Goal: Task Accomplishment & Management: Manage account settings

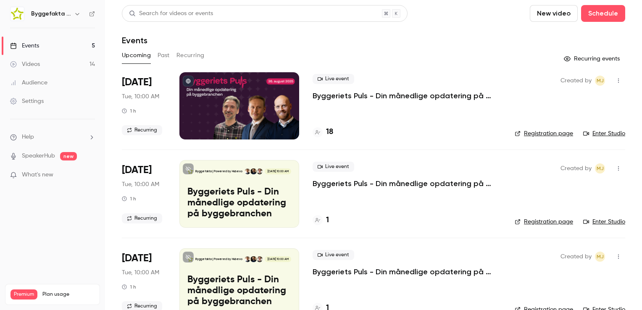
click at [75, 14] on icon "button" at bounding box center [77, 14] width 7 height 7
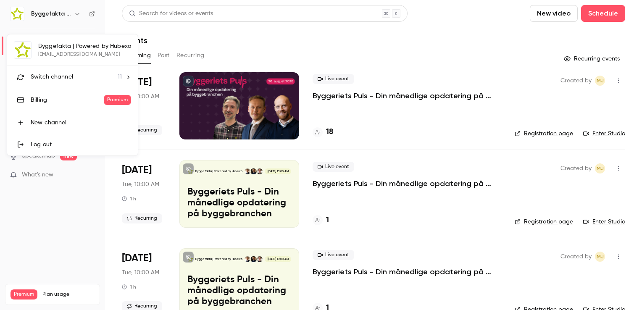
click at [67, 74] on span "Switch channel" at bounding box center [52, 77] width 42 height 9
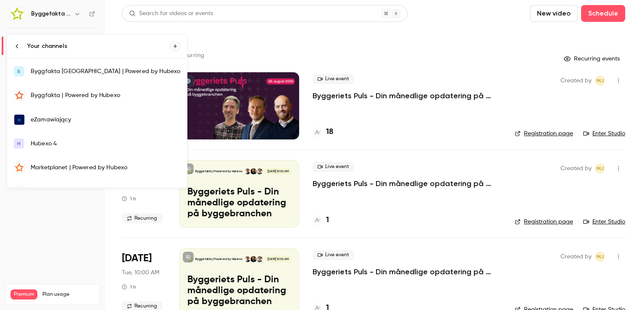
scroll to position [42, 0]
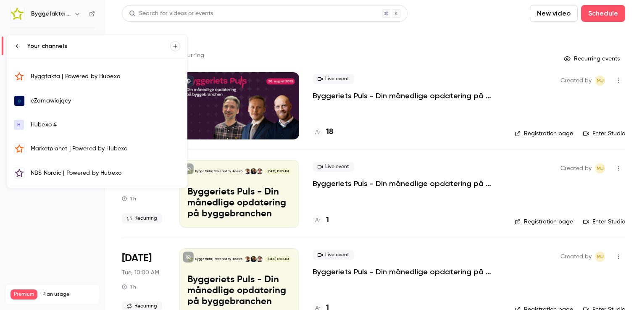
click at [63, 146] on div "Marketplanet | Powered by Hubexo" at bounding box center [106, 148] width 150 height 8
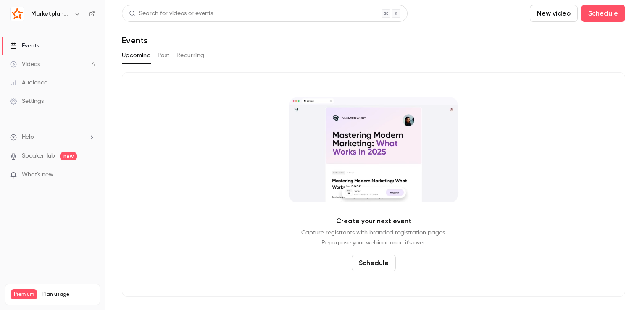
click at [30, 100] on div "Settings" at bounding box center [27, 101] width 34 height 8
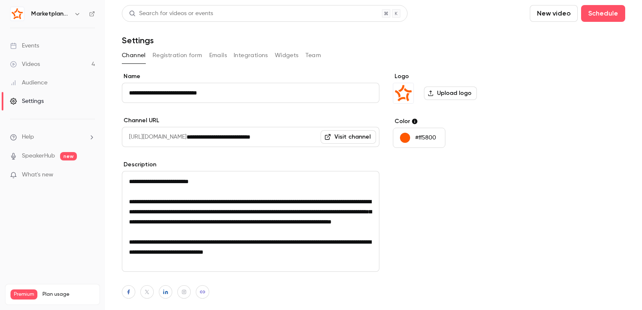
click at [197, 54] on button "Registration form" at bounding box center [177, 55] width 50 height 13
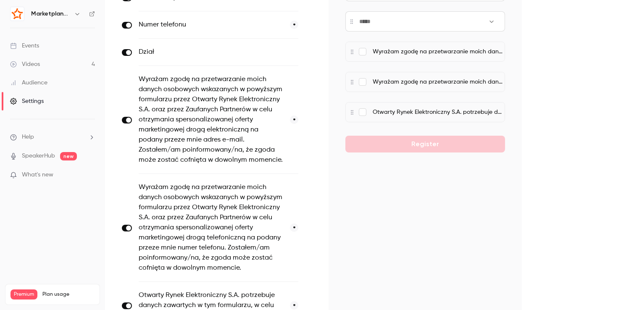
scroll to position [210, 0]
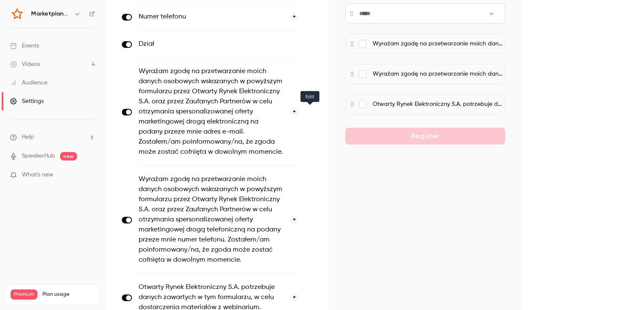
click at [309, 112] on icon "button" at bounding box center [309, 112] width 5 height 5
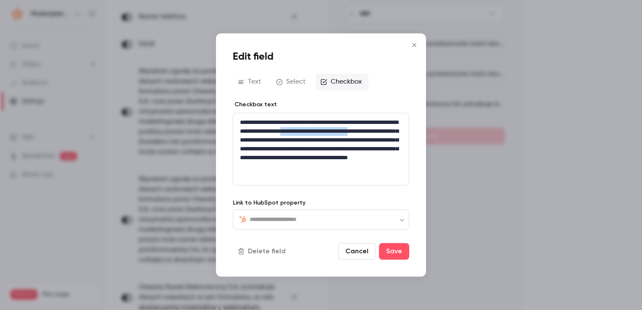
drag, startPoint x: 239, startPoint y: 139, endPoint x: 328, endPoint y: 140, distance: 88.2
click at [328, 140] on p "**********" at bounding box center [321, 149] width 162 height 62
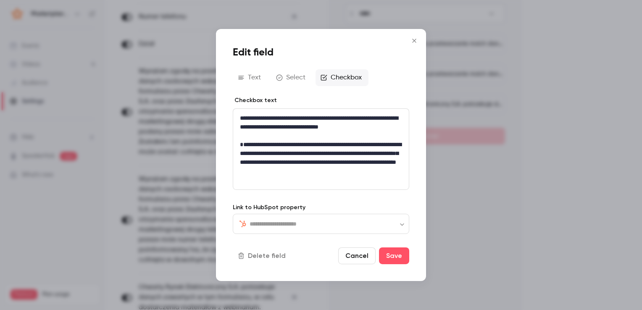
click at [310, 134] on p "**********" at bounding box center [321, 127] width 162 height 26
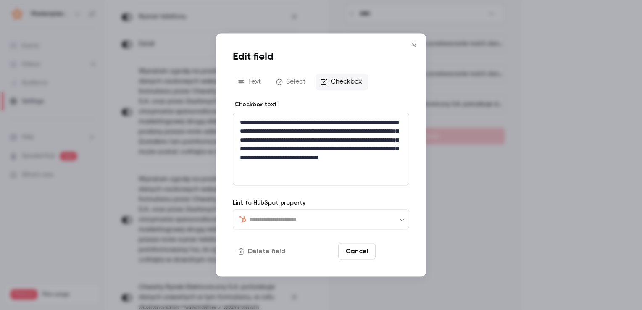
click at [395, 250] on button "Save" at bounding box center [394, 251] width 30 height 17
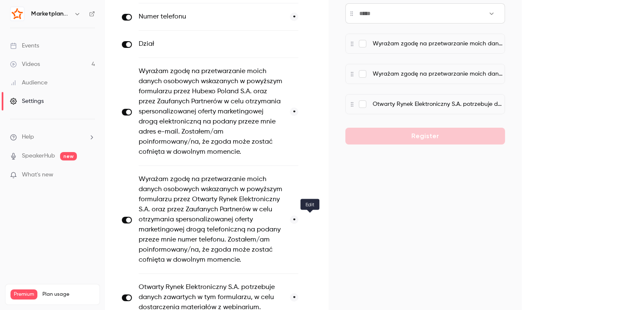
click at [309, 219] on icon "button" at bounding box center [309, 220] width 5 height 5
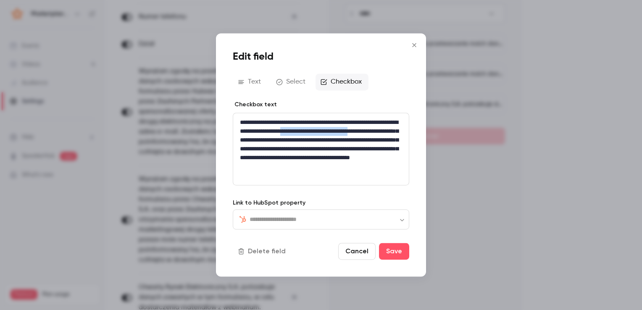
drag, startPoint x: 240, startPoint y: 141, endPoint x: 327, endPoint y: 142, distance: 87.4
click at [327, 142] on p "**********" at bounding box center [321, 149] width 162 height 62
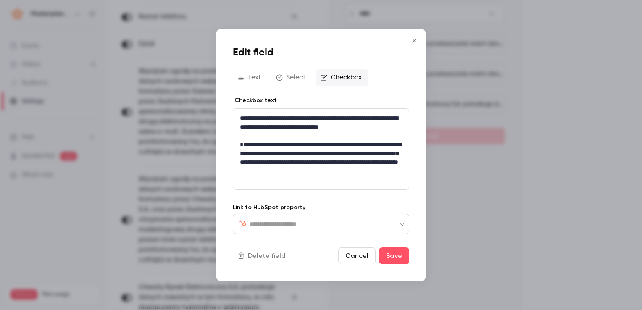
click at [322, 135] on p "**********" at bounding box center [321, 127] width 162 height 26
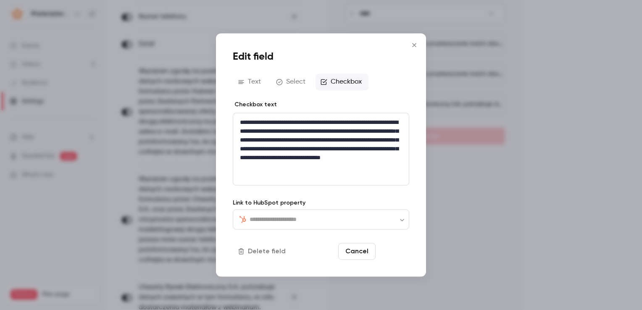
click at [390, 254] on button "Save" at bounding box center [394, 251] width 30 height 17
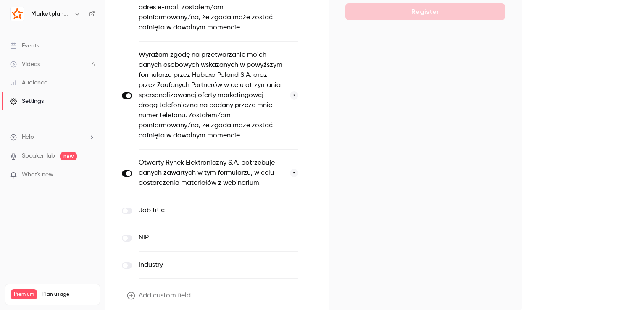
scroll to position [336, 0]
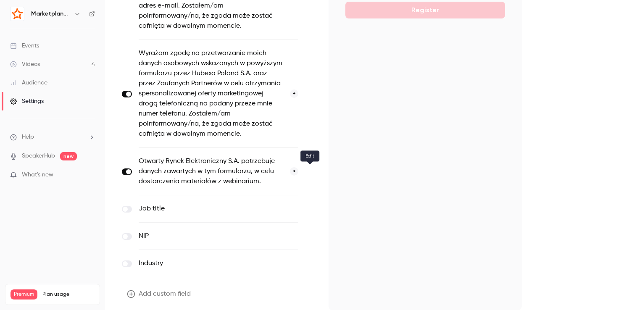
click at [309, 172] on icon "button" at bounding box center [309, 171] width 5 height 5
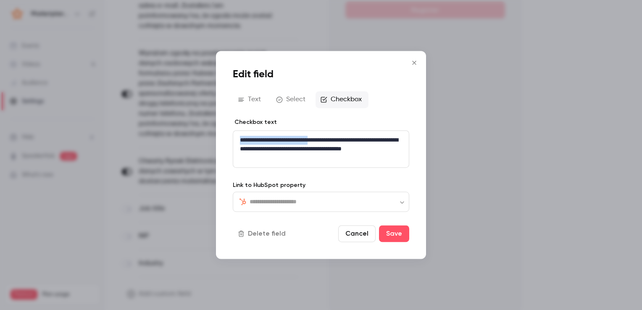
drag, startPoint x: 239, startPoint y: 141, endPoint x: 328, endPoint y: 143, distance: 88.2
click at [328, 143] on p "**********" at bounding box center [321, 149] width 162 height 26
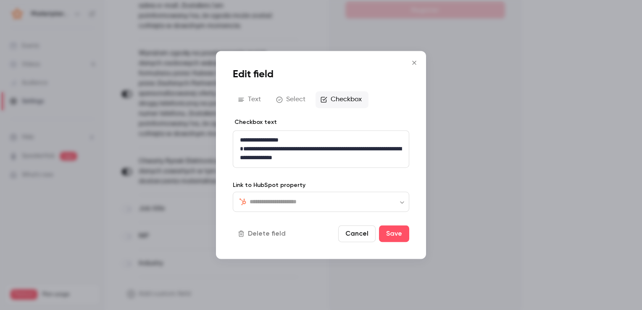
click at [321, 140] on p "**********" at bounding box center [321, 140] width 162 height 9
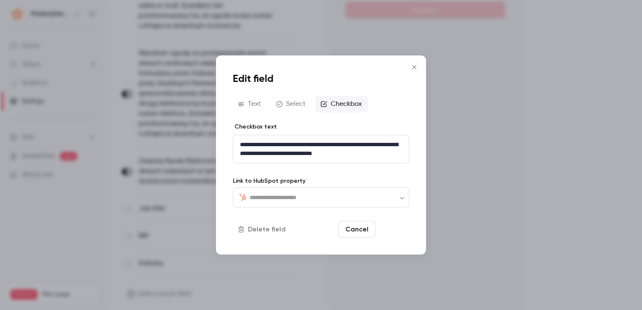
click at [388, 228] on button "Save" at bounding box center [394, 229] width 30 height 17
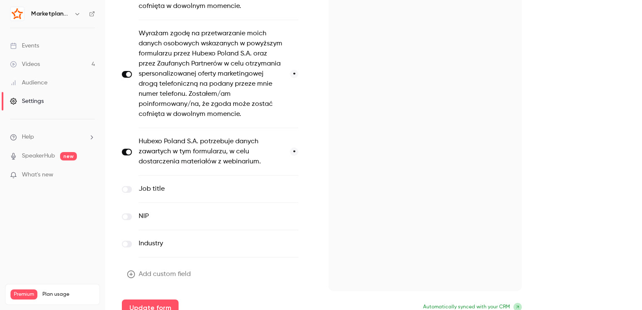
scroll to position [366, 0]
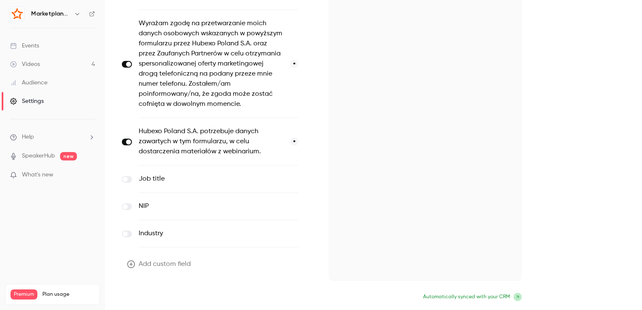
click at [156, 295] on button "Update form" at bounding box center [150, 297] width 57 height 17
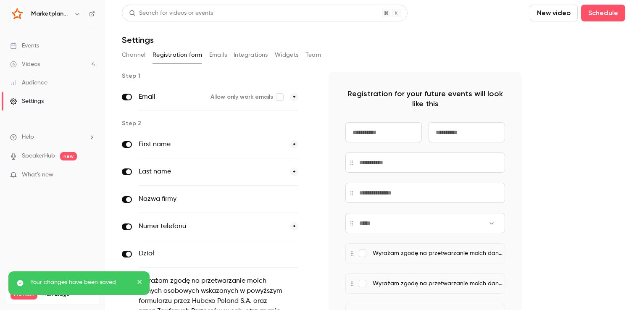
scroll to position [0, 0]
click at [82, 14] on button "button" at bounding box center [77, 14] width 10 height 10
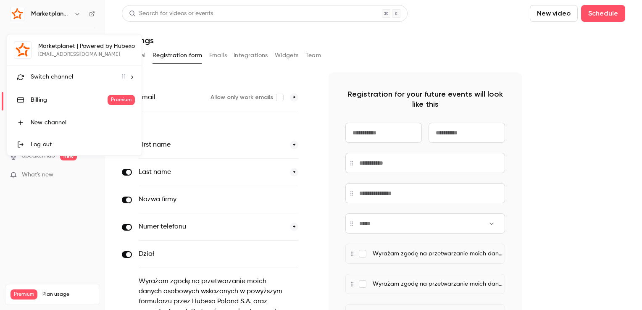
click at [64, 75] on span "Switch channel" at bounding box center [52, 77] width 42 height 9
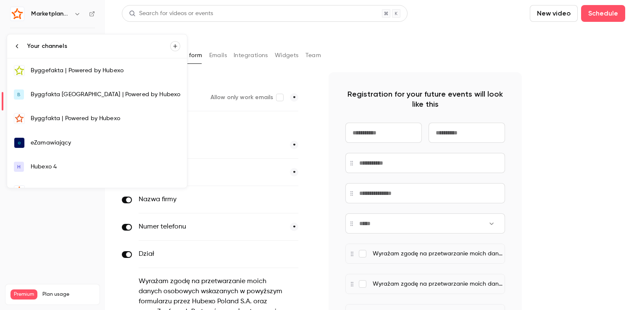
scroll to position [42, 0]
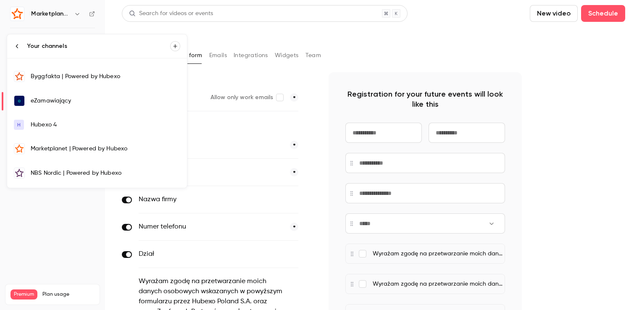
click at [64, 100] on div "eZamawiający" at bounding box center [106, 101] width 150 height 8
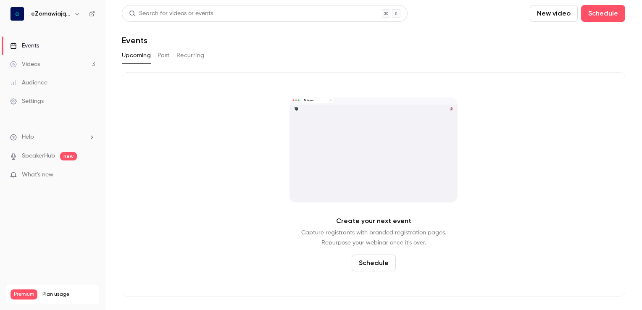
click at [39, 103] on div "Settings" at bounding box center [27, 101] width 34 height 8
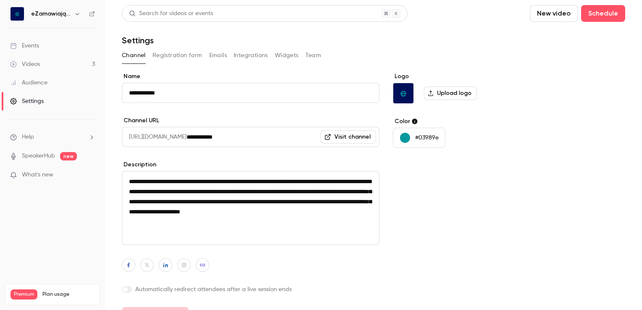
click at [178, 59] on button "Registration form" at bounding box center [177, 55] width 50 height 13
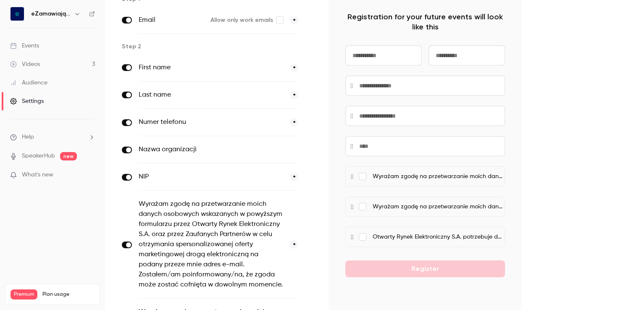
scroll to position [126, 0]
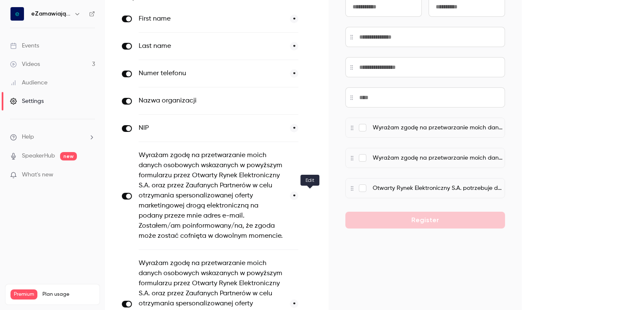
click at [310, 196] on icon "button" at bounding box center [309, 196] width 5 height 5
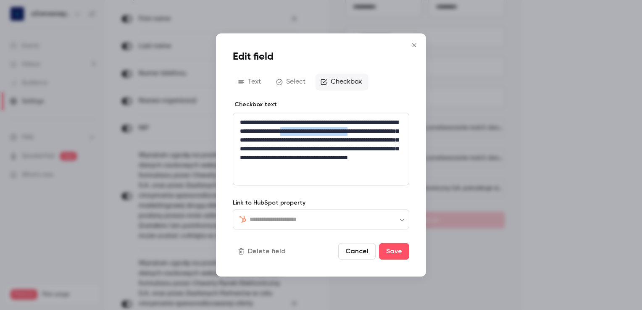
drag, startPoint x: 239, startPoint y: 141, endPoint x: 328, endPoint y: 139, distance: 88.6
click at [328, 139] on p "**********" at bounding box center [321, 149] width 162 height 62
click at [395, 255] on button "Save" at bounding box center [394, 251] width 30 height 17
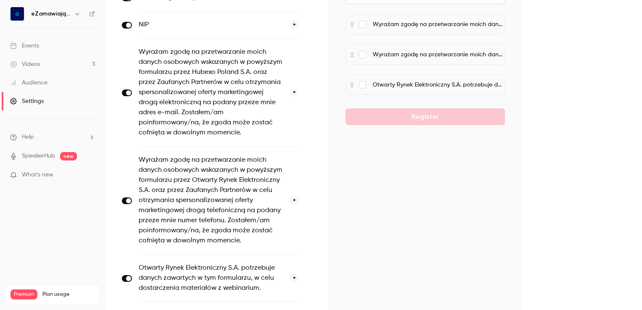
scroll to position [252, 0]
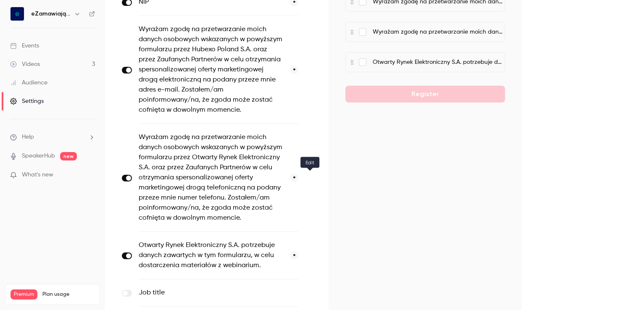
click at [307, 177] on icon "button" at bounding box center [309, 178] width 5 height 5
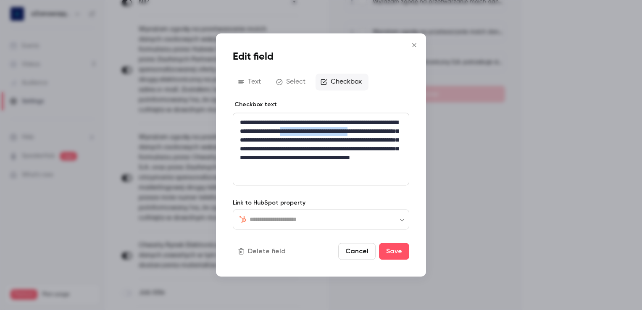
drag, startPoint x: 328, startPoint y: 142, endPoint x: 240, endPoint y: 139, distance: 87.8
click at [240, 139] on p "**********" at bounding box center [321, 149] width 162 height 62
click at [389, 251] on button "Save" at bounding box center [394, 251] width 30 height 17
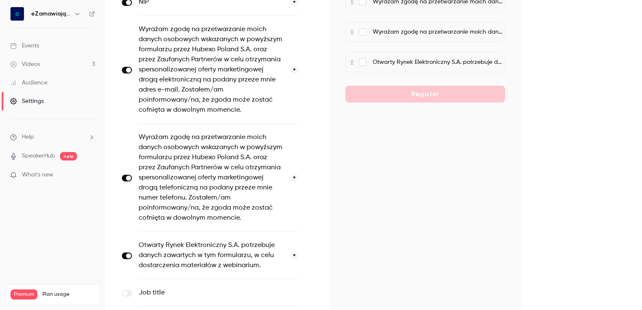
scroll to position [294, 0]
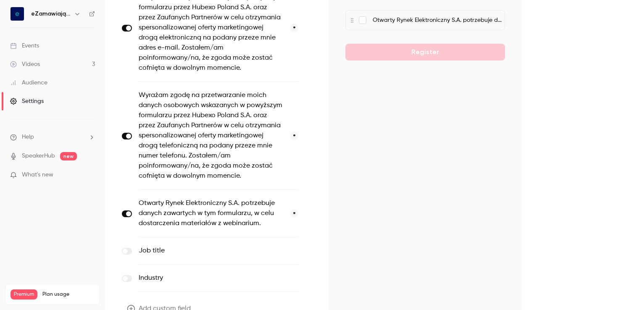
click at [310, 213] on icon "button" at bounding box center [309, 213] width 5 height 5
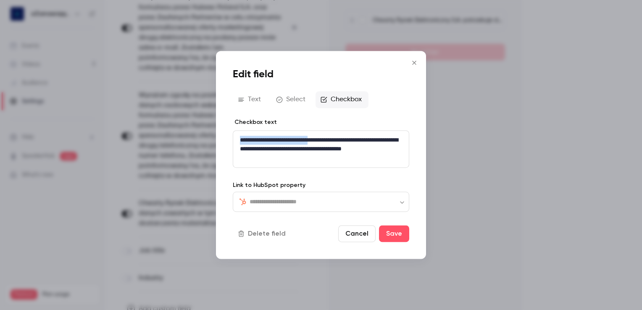
drag, startPoint x: 327, startPoint y: 142, endPoint x: 237, endPoint y: 142, distance: 90.3
click at [237, 142] on div "**********" at bounding box center [321, 149] width 176 height 37
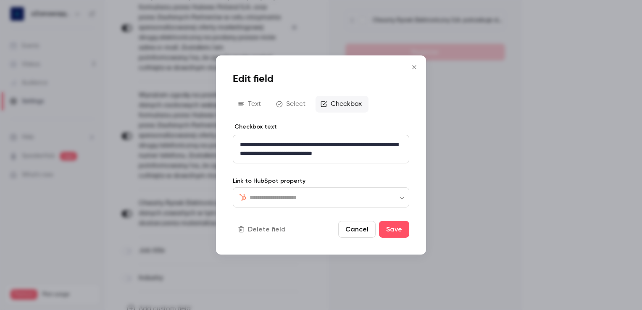
scroll to position [0, 0]
click at [393, 230] on button "Save" at bounding box center [394, 229] width 30 height 17
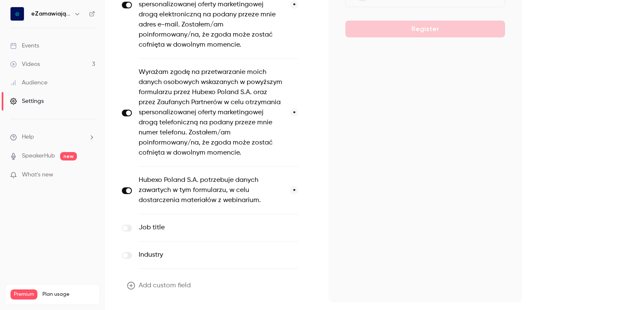
scroll to position [339, 0]
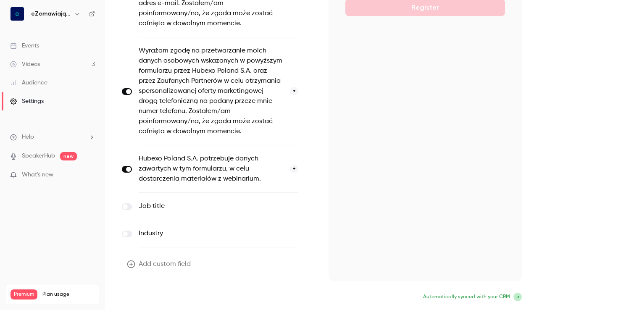
click at [157, 297] on button "Update form" at bounding box center [150, 297] width 57 height 17
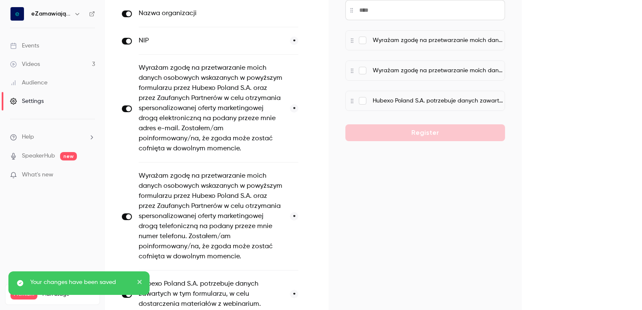
scroll to position [213, 0]
click at [67, 14] on h6 "eZamawiający" at bounding box center [50, 14] width 39 height 8
click at [76, 15] on icon "button" at bounding box center [77, 14] width 7 height 7
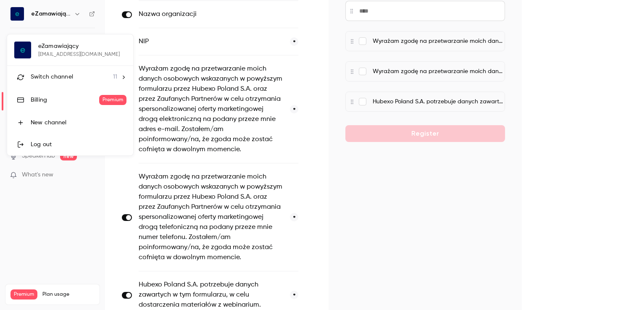
click at [65, 76] on span "Switch channel" at bounding box center [52, 77] width 42 height 9
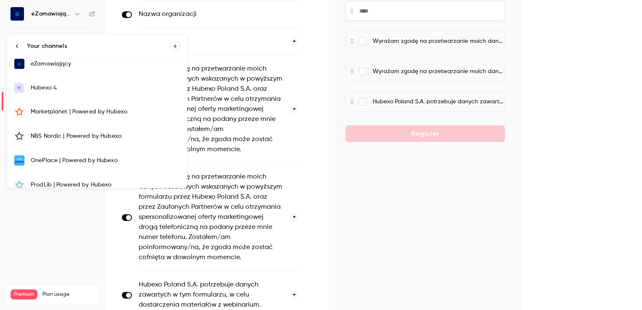
scroll to position [84, 0]
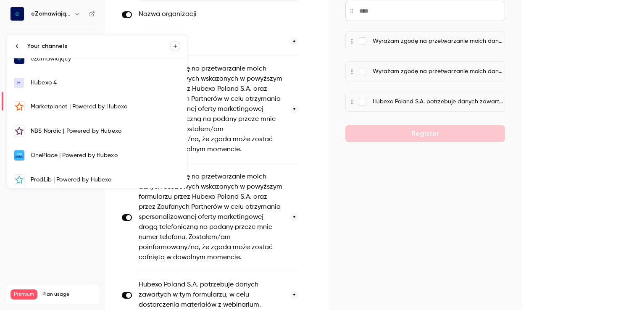
click at [55, 152] on div "OnePlace | Powered by Hubexo" at bounding box center [106, 155] width 150 height 8
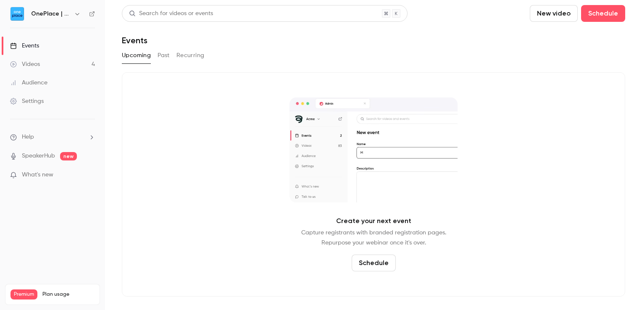
click at [31, 100] on div "Settings" at bounding box center [27, 101] width 34 height 8
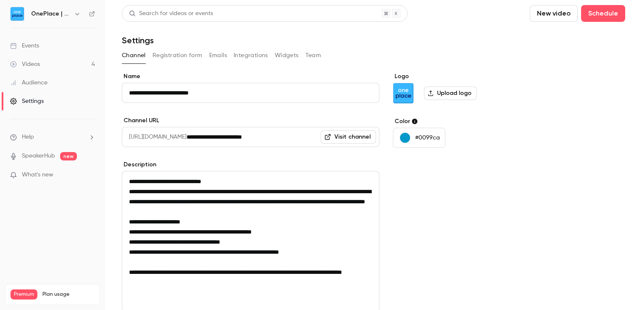
click at [186, 55] on button "Registration form" at bounding box center [177, 55] width 50 height 13
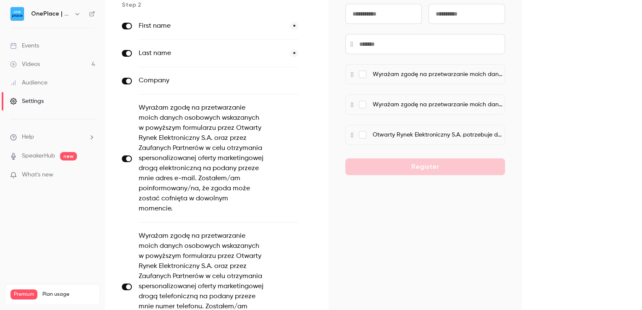
scroll to position [126, 0]
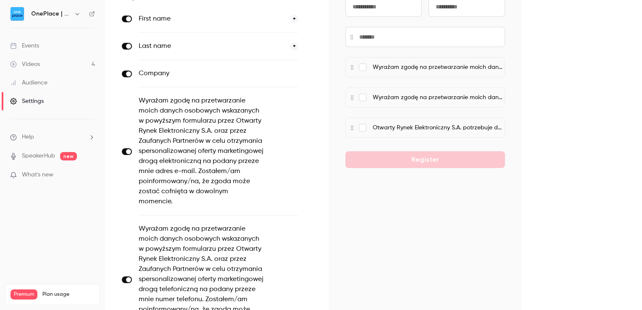
click at [309, 149] on icon "button" at bounding box center [309, 151] width 5 height 5
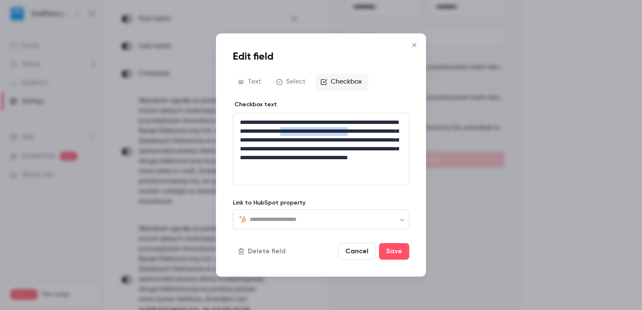
drag, startPoint x: 328, startPoint y: 140, endPoint x: 240, endPoint y: 139, distance: 87.8
click at [240, 139] on p "**********" at bounding box center [321, 149] width 162 height 62
click at [396, 252] on button "Save" at bounding box center [394, 251] width 30 height 17
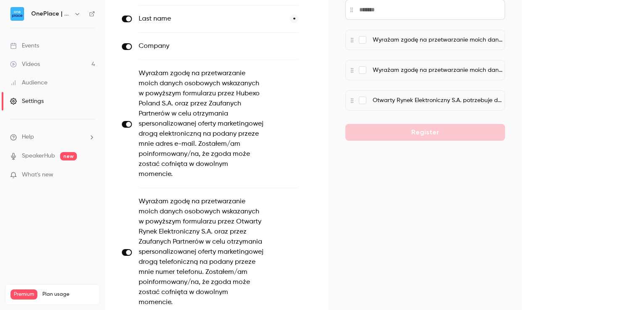
scroll to position [168, 0]
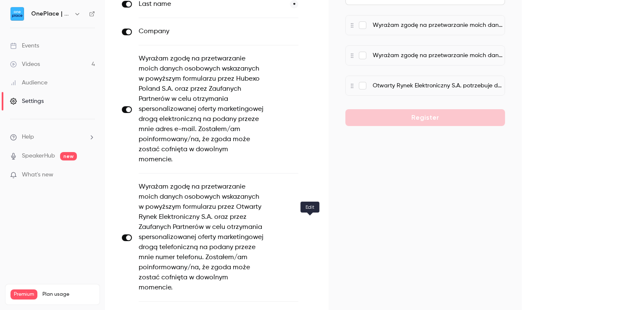
click at [309, 235] on icon "button" at bounding box center [309, 237] width 5 height 5
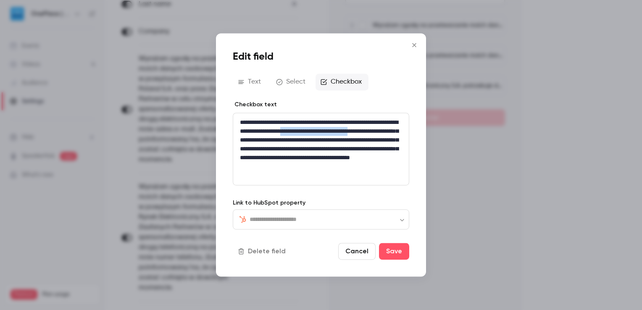
drag, startPoint x: 328, startPoint y: 142, endPoint x: 240, endPoint y: 139, distance: 88.7
click at [240, 139] on p "**********" at bounding box center [321, 149] width 162 height 62
click at [395, 248] on button "Save" at bounding box center [394, 251] width 30 height 17
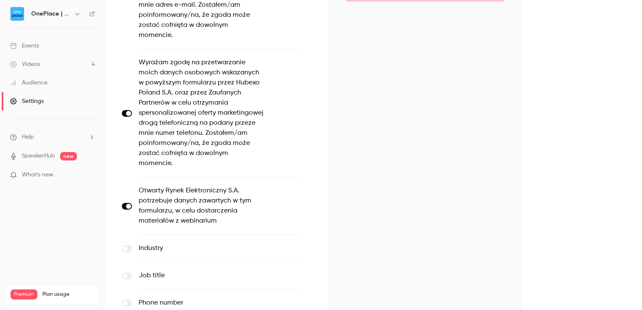
scroll to position [294, 0]
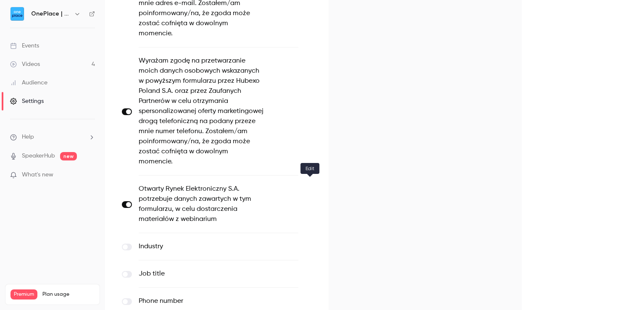
click at [311, 202] on icon "button" at bounding box center [309, 204] width 5 height 5
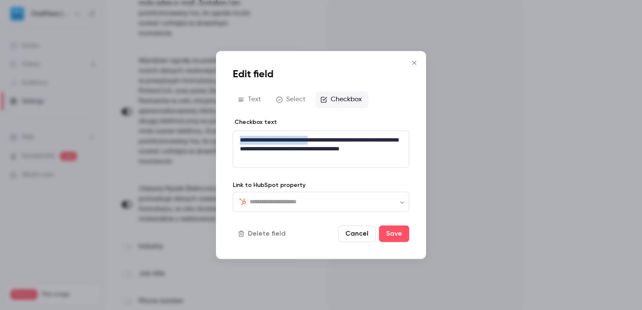
drag, startPoint x: 328, startPoint y: 140, endPoint x: 240, endPoint y: 138, distance: 88.2
click at [240, 138] on p "**********" at bounding box center [321, 149] width 162 height 26
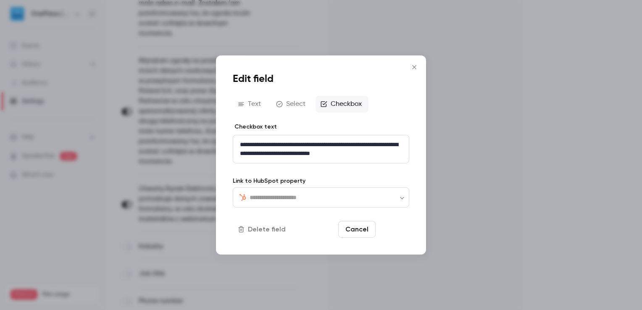
click at [397, 228] on button "Save" at bounding box center [394, 229] width 30 height 17
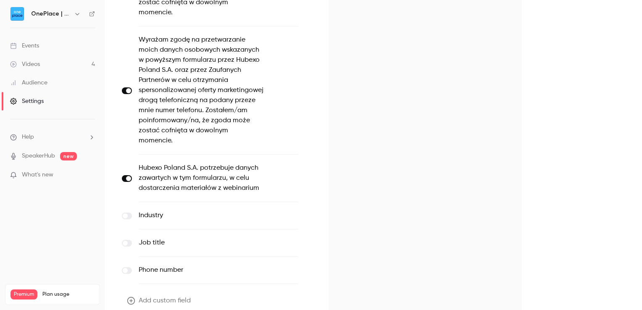
scroll to position [331, 0]
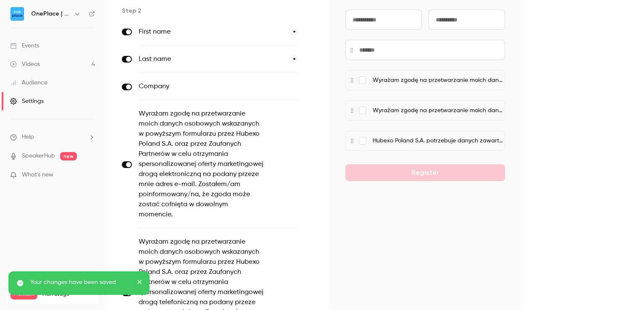
scroll to position [0, 0]
